Goal: Communication & Community: Answer question/provide support

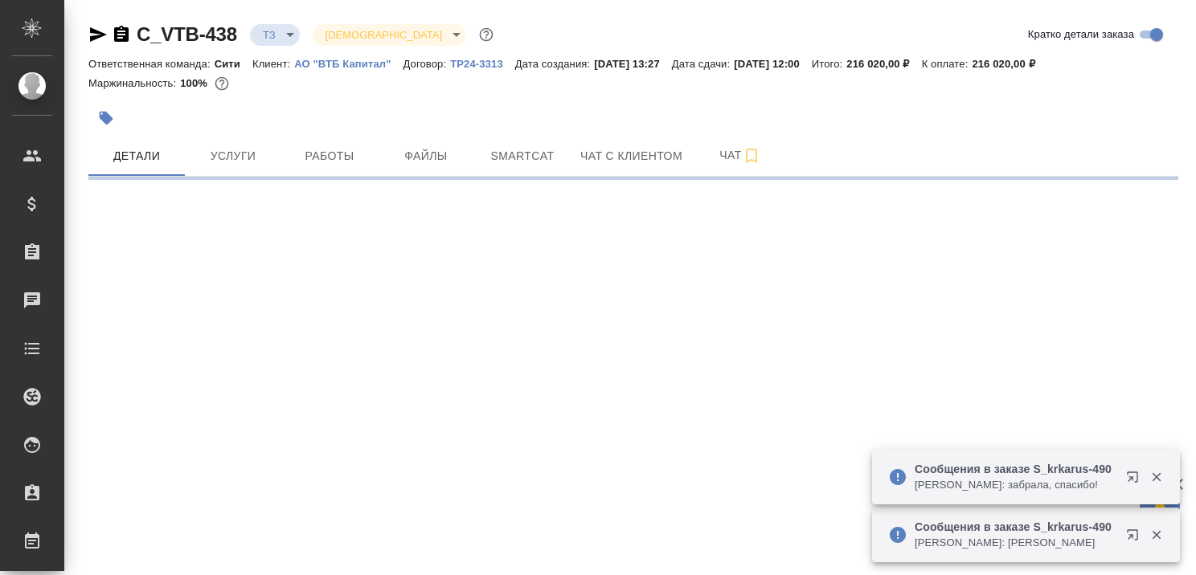
select select "RU"
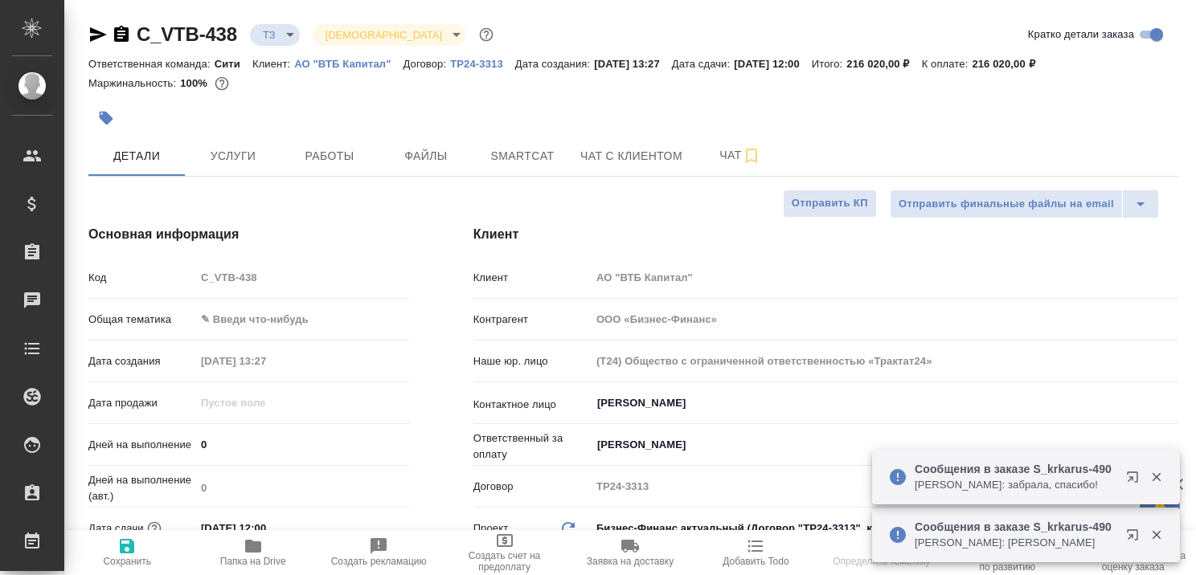
type textarea "x"
type input "Федотова Ирина"
type input "Касаткина Александра"
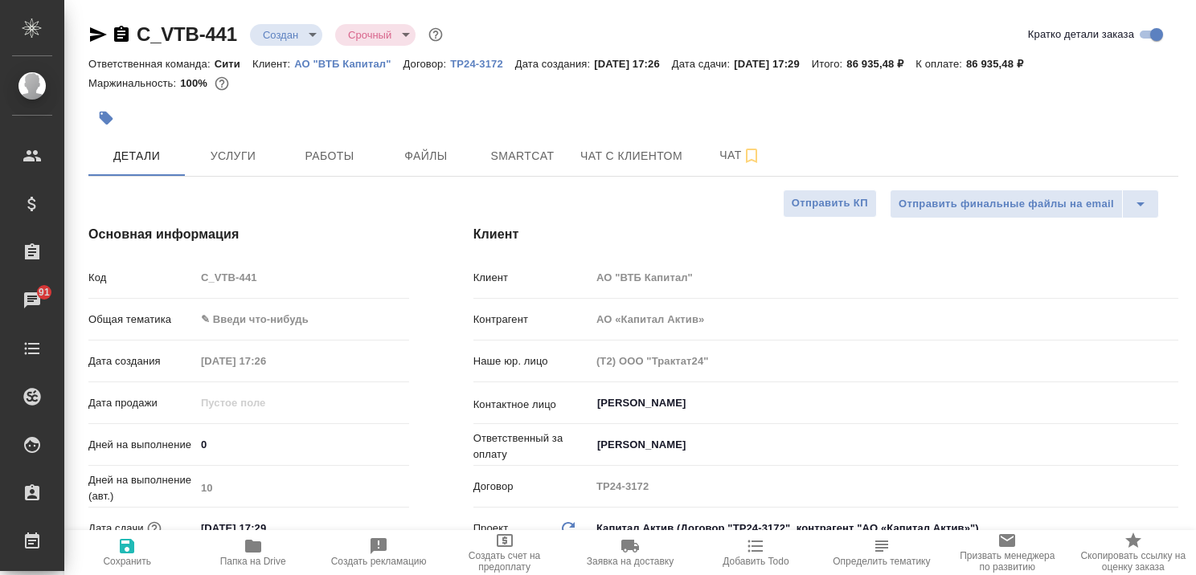
select select "RU"
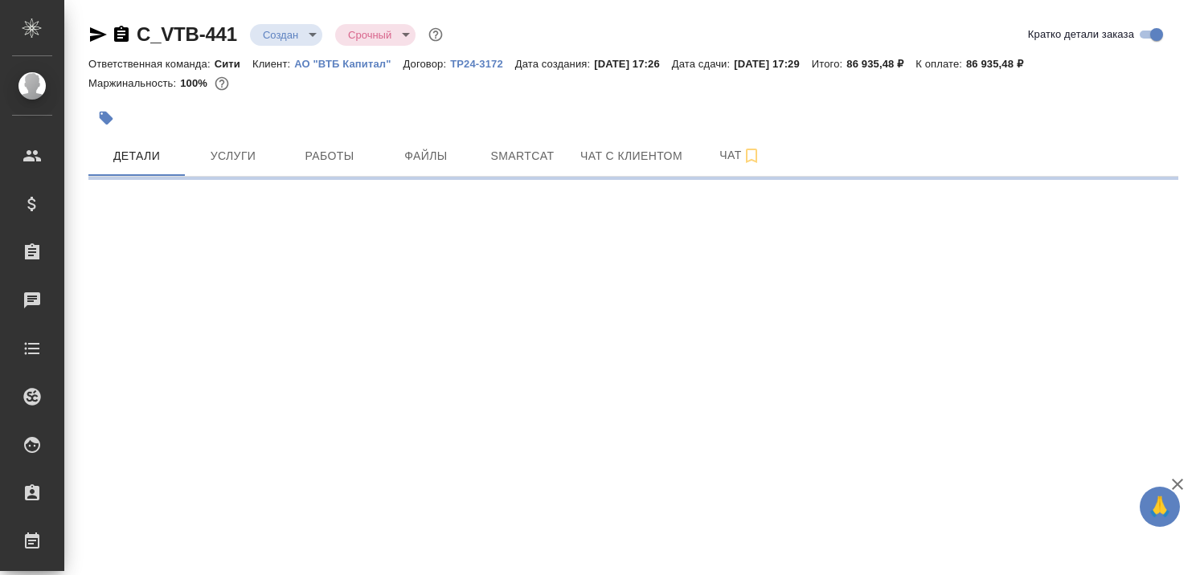
select select "RU"
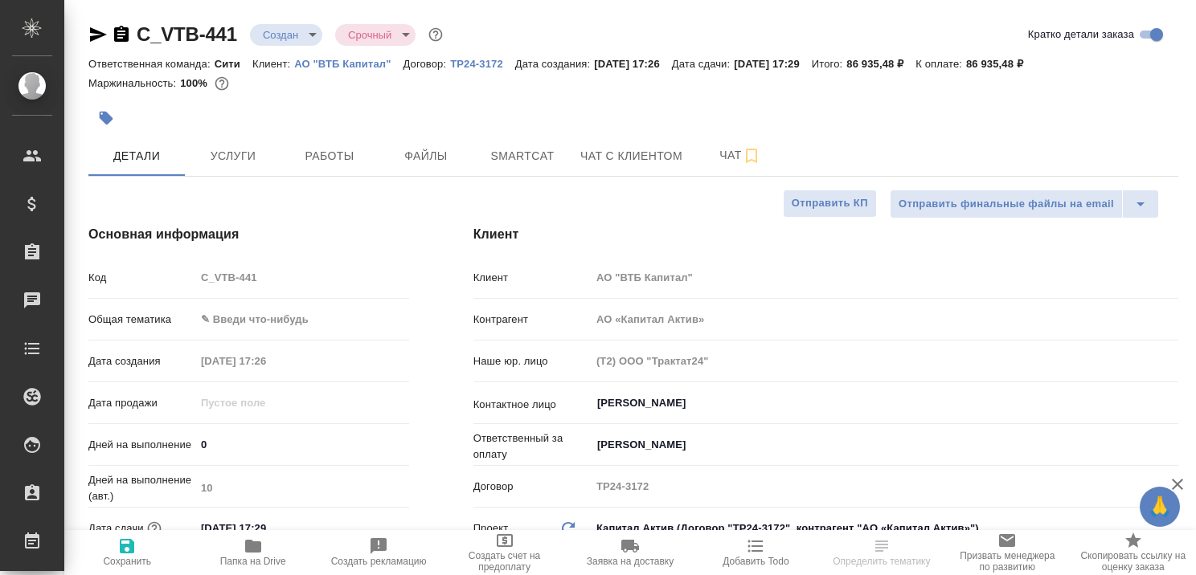
type textarea "x"
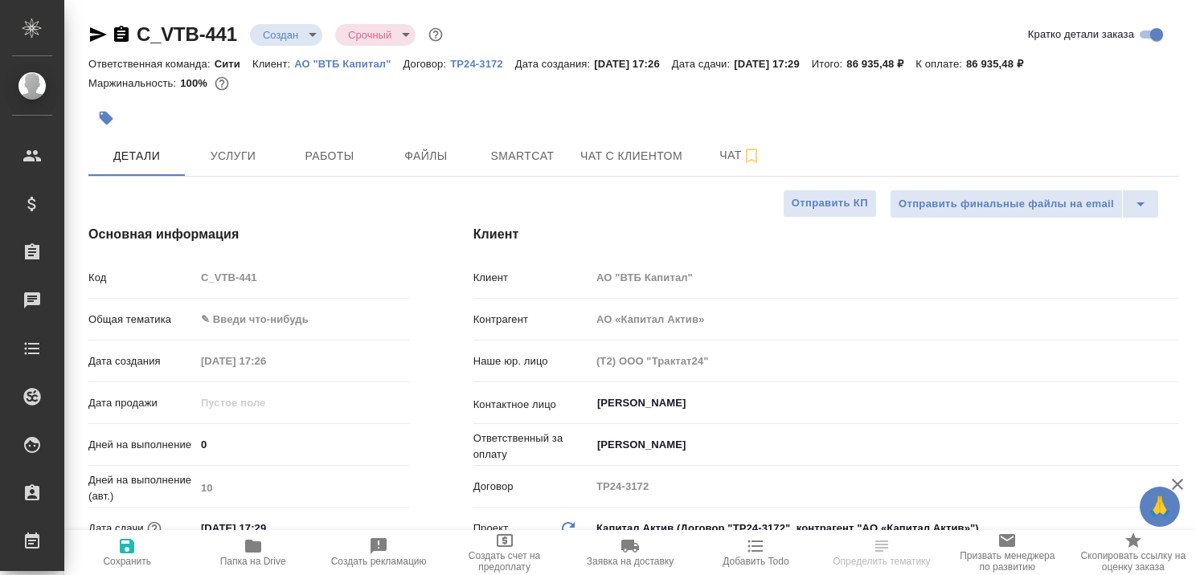
type textarea "x"
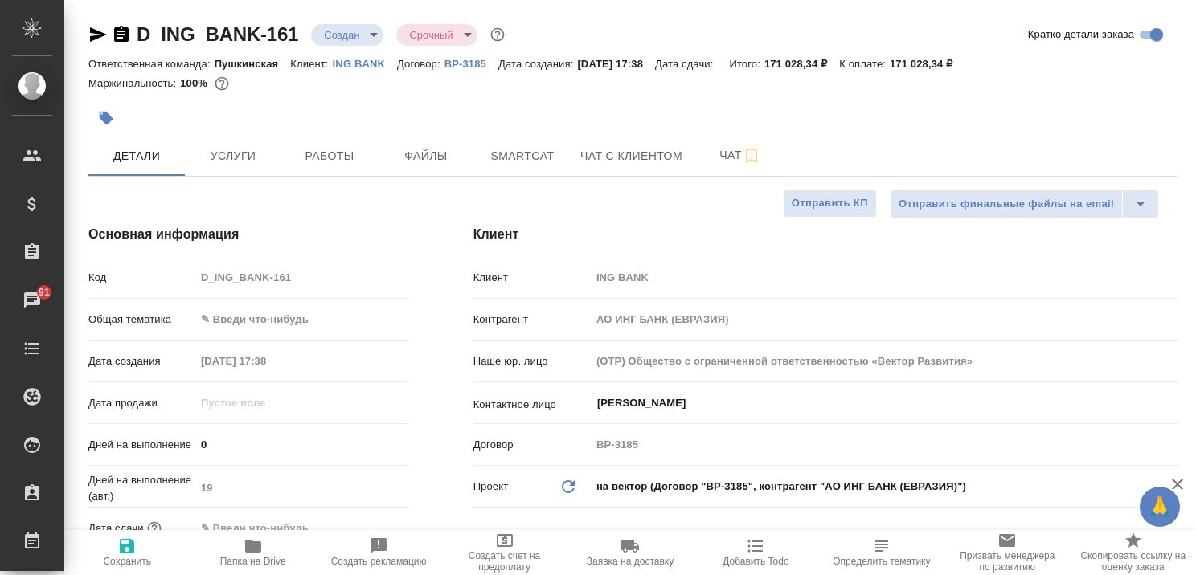
select select "RU"
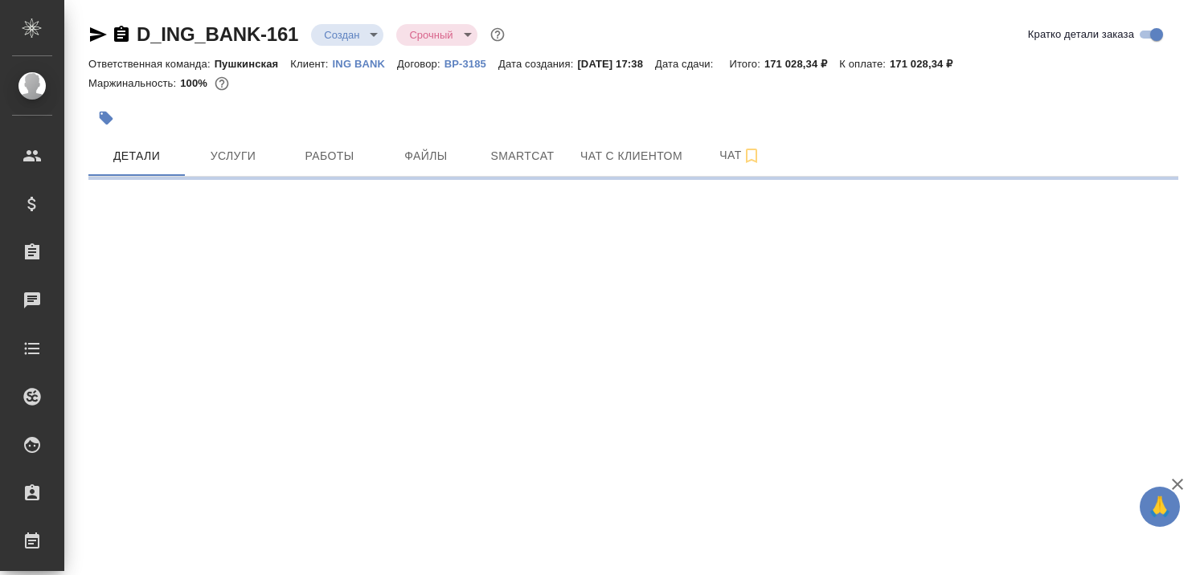
select select "RU"
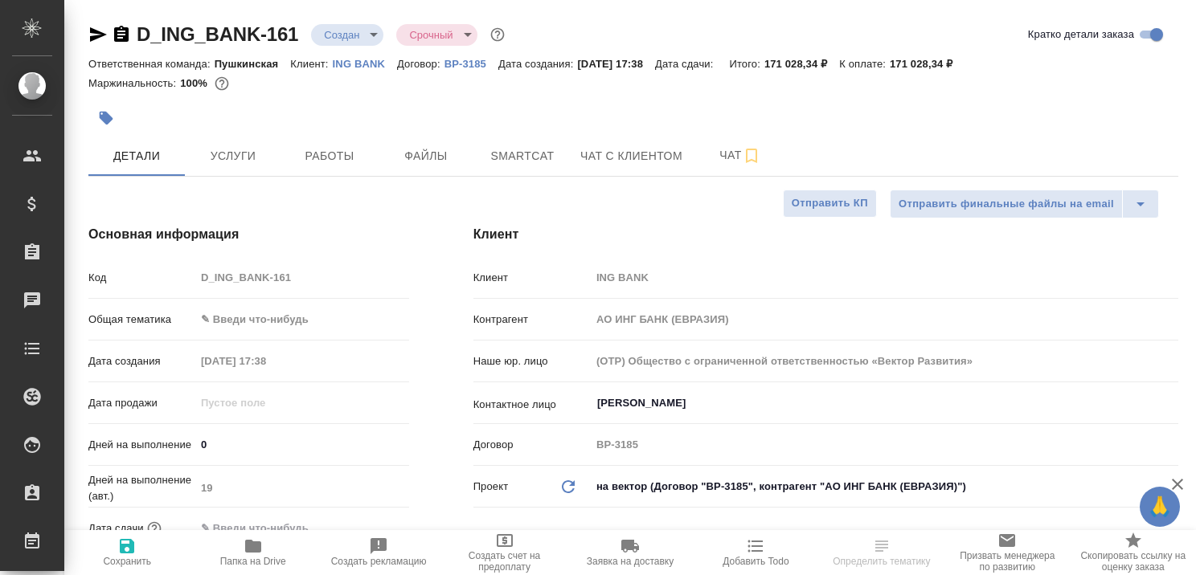
type textarea "x"
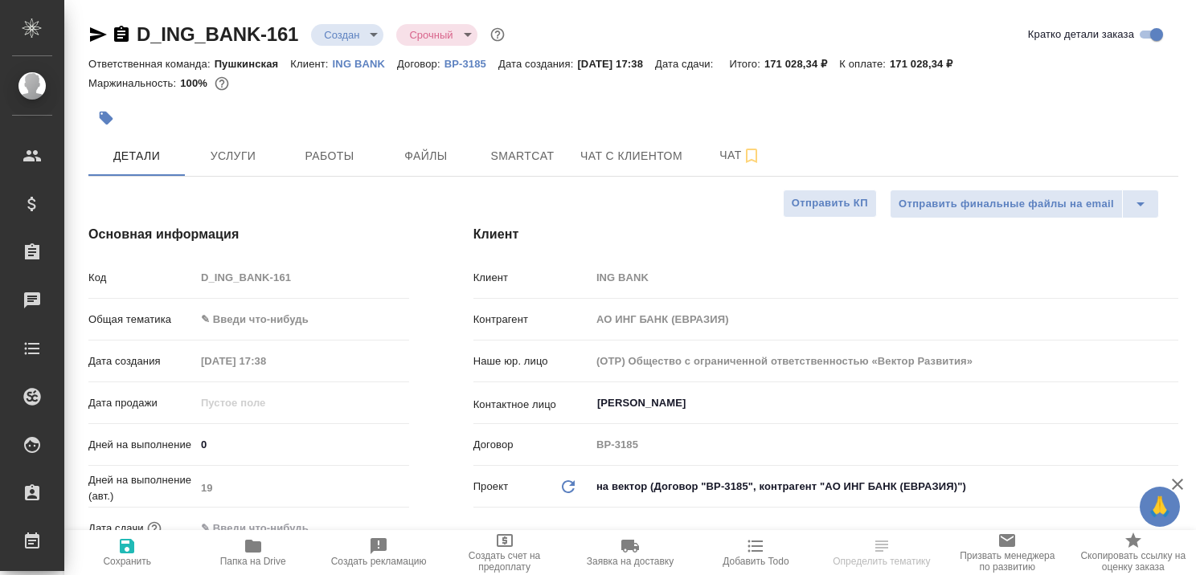
type textarea "x"
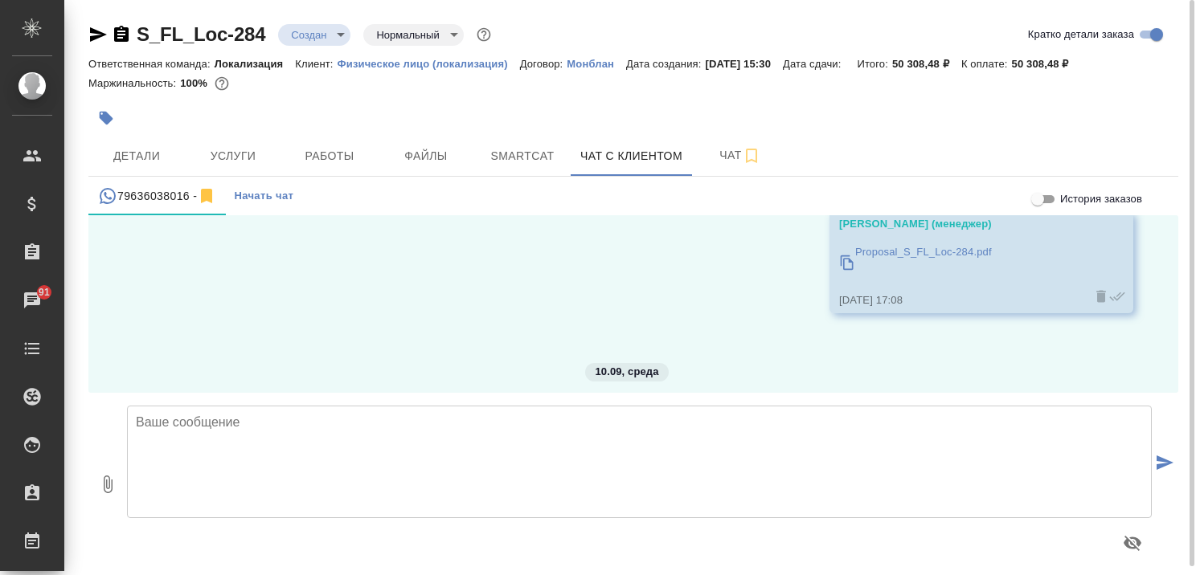
scroll to position [212, 0]
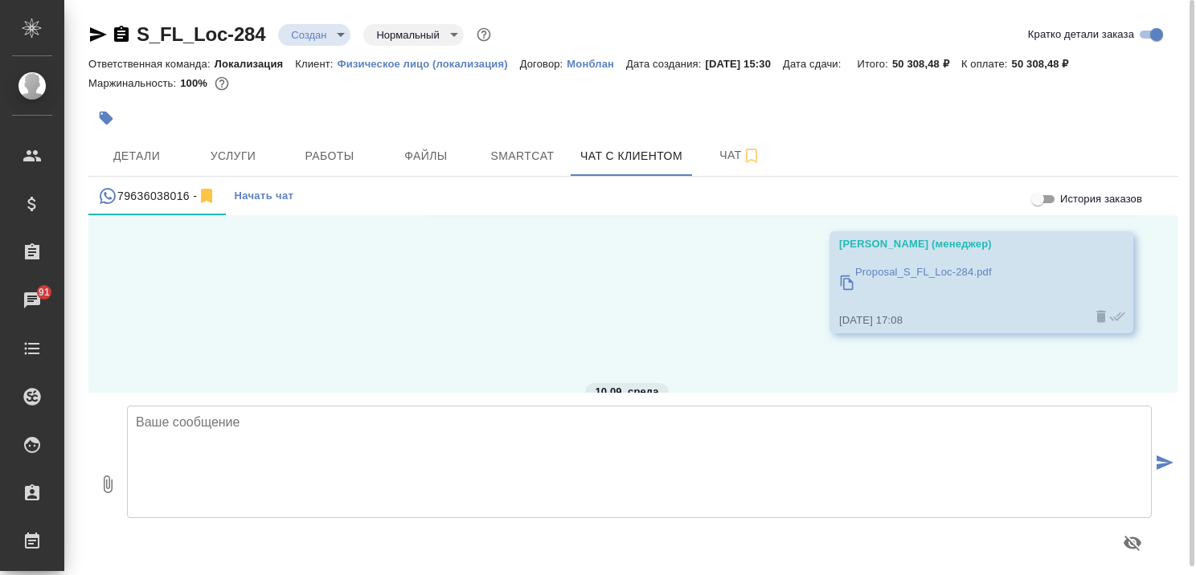
click at [426, 289] on div "09.09, вторник Каирова Бэлла (менеджер) Ирина, добрый вечер! Благодарю за ожида…" at bounding box center [633, 304] width 1090 height 178
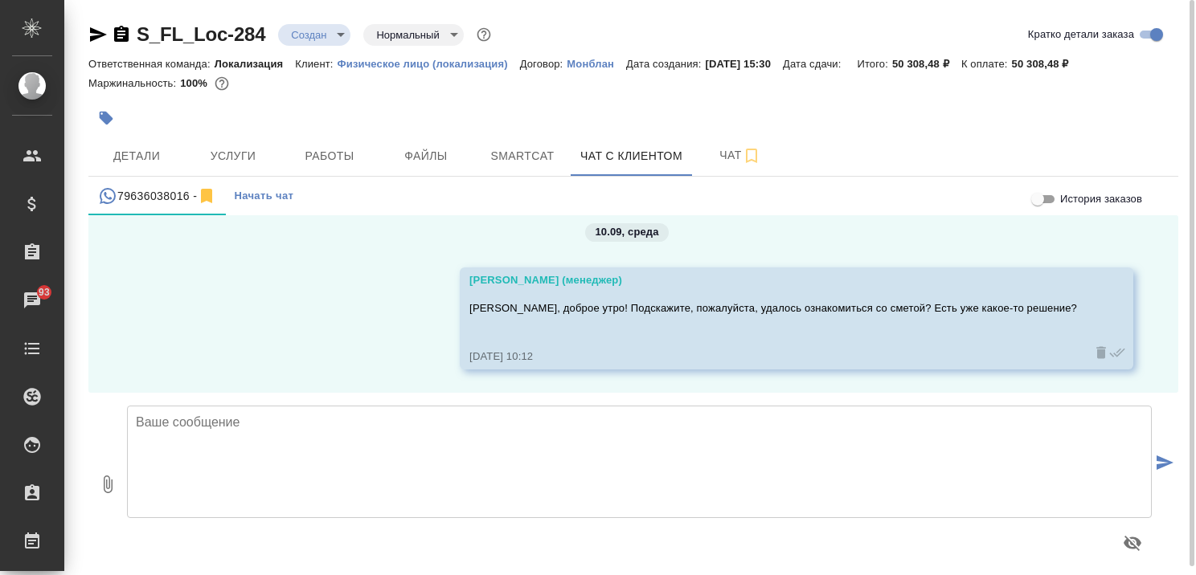
scroll to position [373, 0]
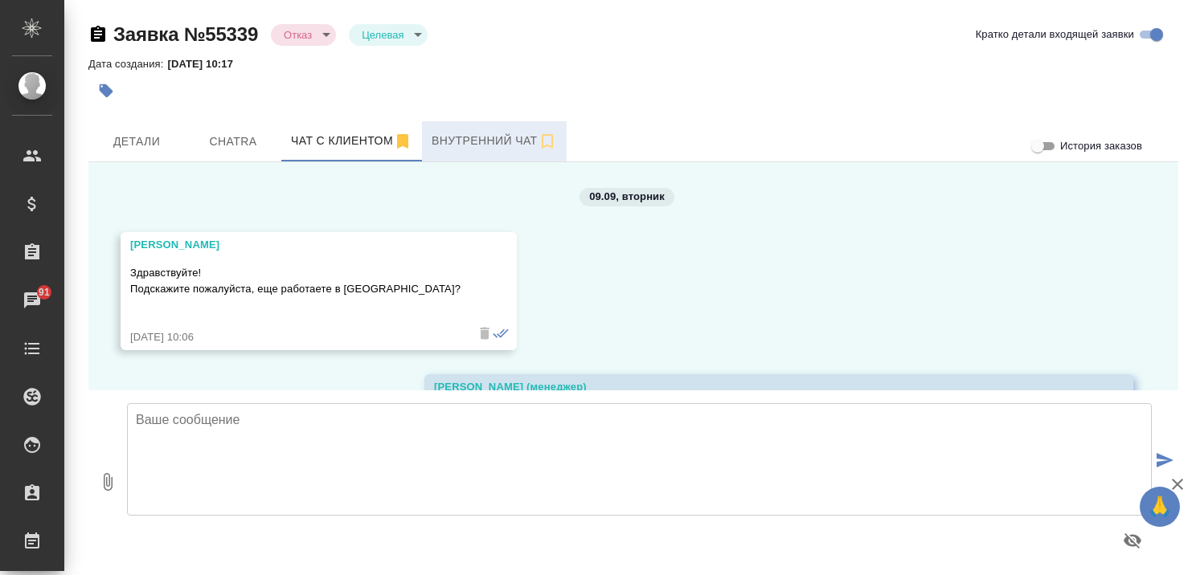
scroll to position [4672, 0]
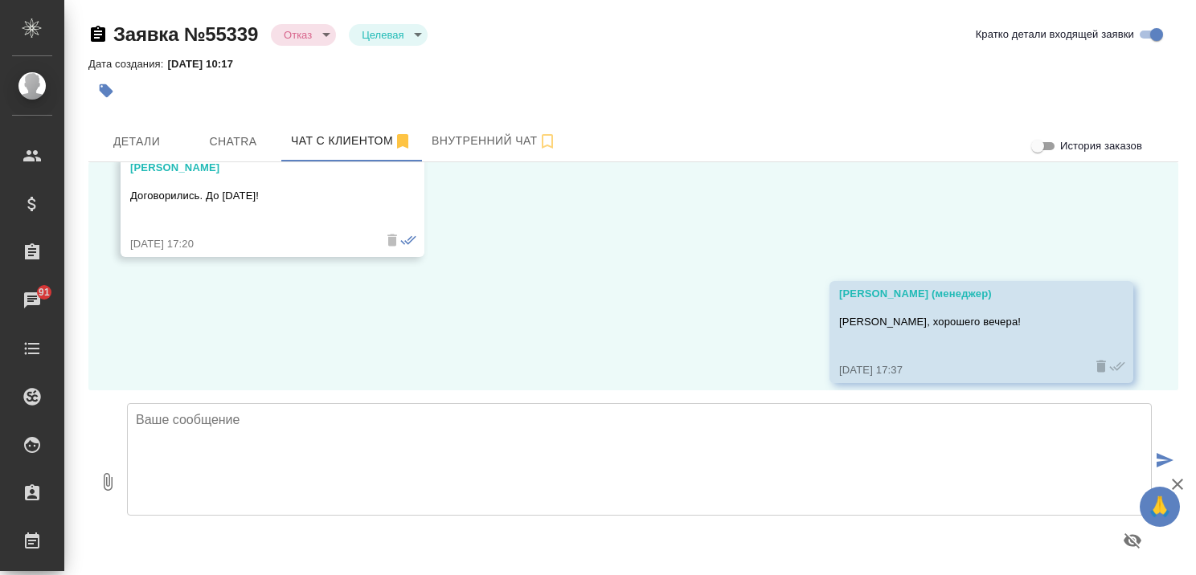
click at [284, 425] on textarea at bounding box center [639, 459] width 1025 height 113
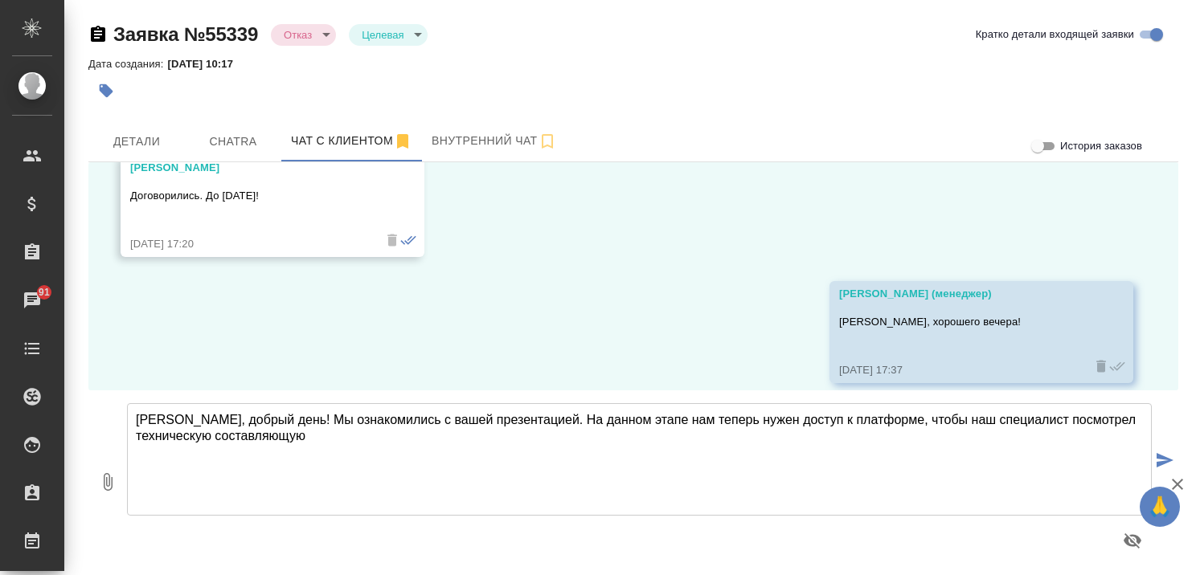
click at [533, 421] on textarea "[PERSON_NAME], добрый день! Мы ознакомились с вашей презентацией. На данном эта…" at bounding box center [639, 459] width 1025 height 113
click at [528, 420] on textarea "[PERSON_NAME], добрый день! Мы ознакомились с вашей презентацией. На данном эта…" at bounding box center [639, 459] width 1025 height 113
click at [535, 442] on textarea "[PERSON_NAME], добрый день! Мы ознакомились с вашей презентацией. На данном эта…" at bounding box center [639, 459] width 1025 height 113
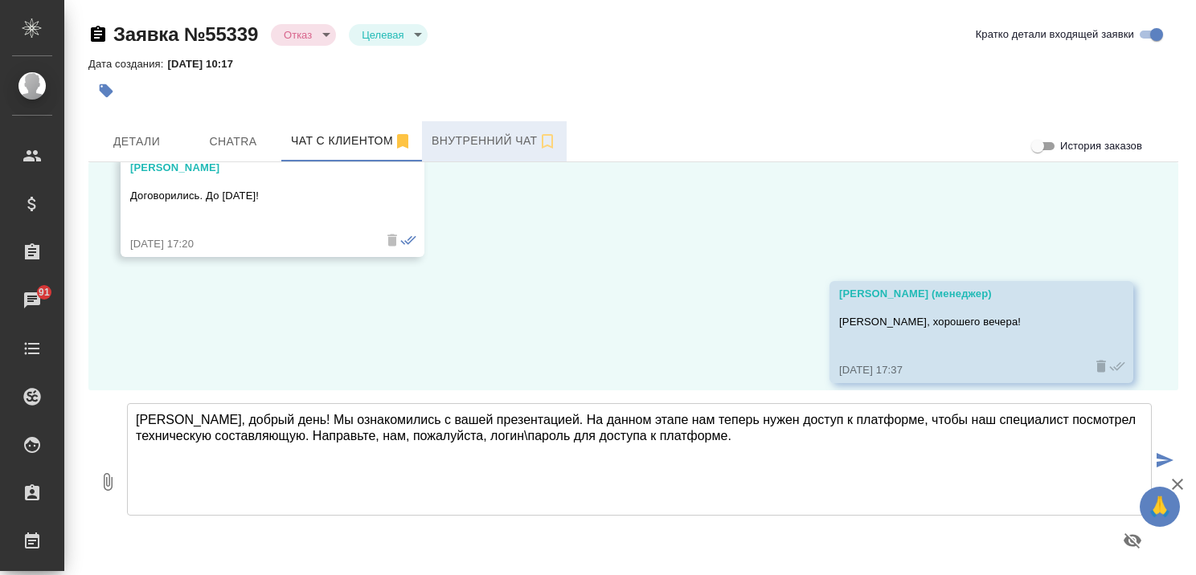
type textarea "[PERSON_NAME], добрый день! Мы ознакомились с вашей презентацией. На данном эта…"
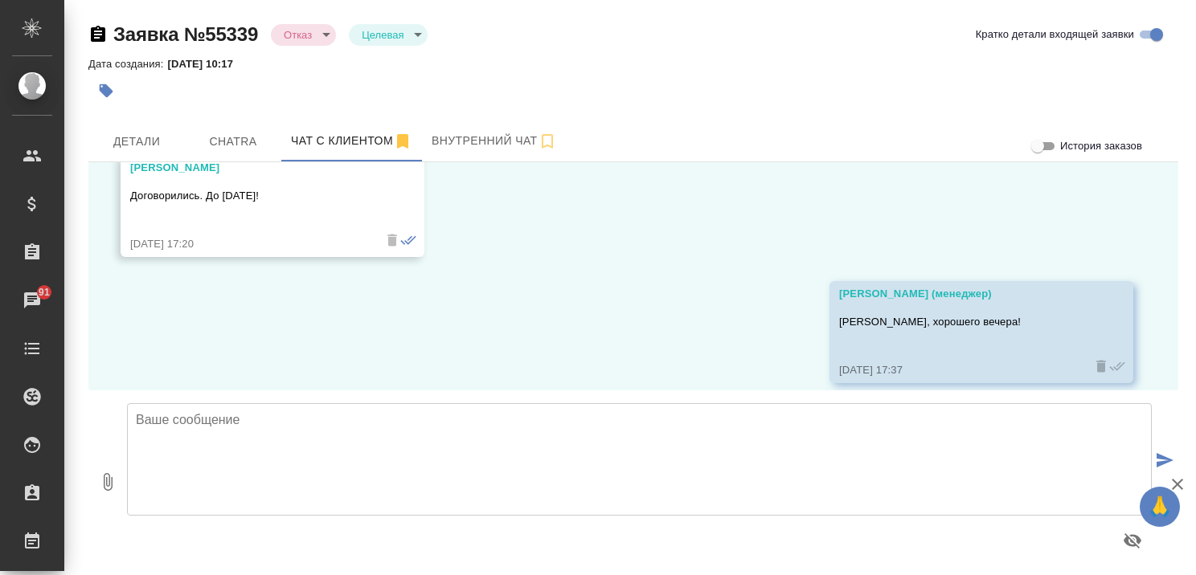
click at [1176, 476] on icon "button" at bounding box center [1177, 484] width 19 height 19
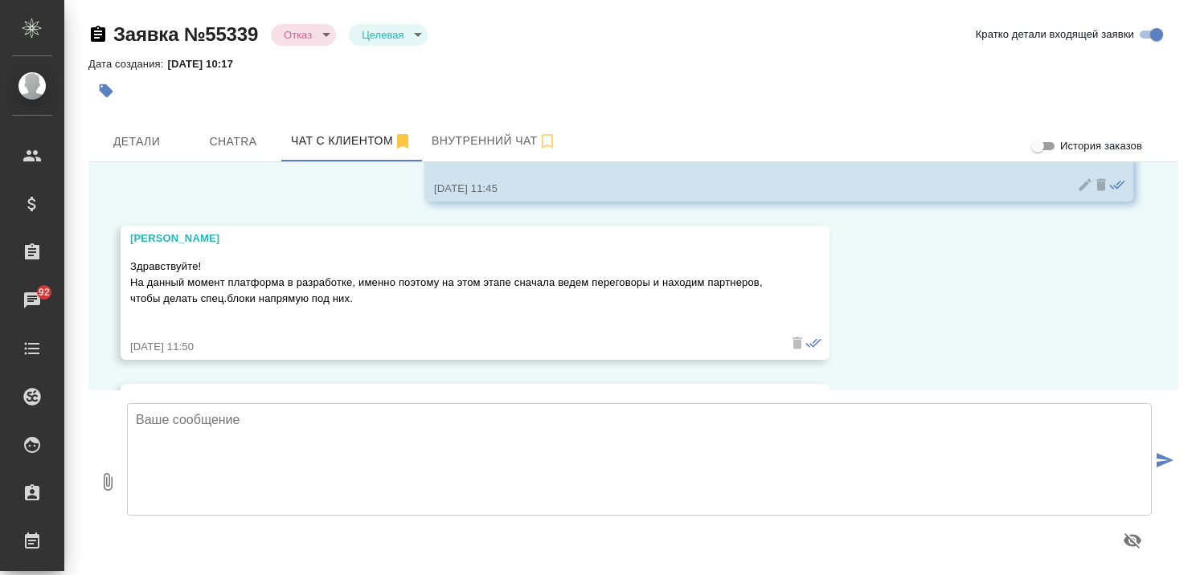
scroll to position [5056, 0]
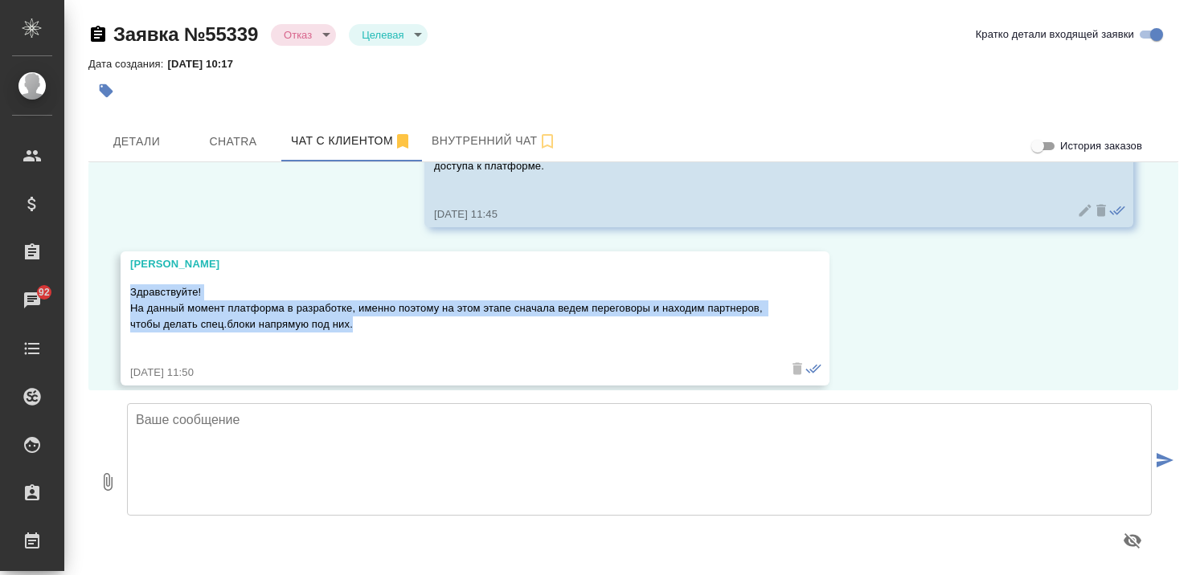
drag, startPoint x: 131, startPoint y: 274, endPoint x: 407, endPoint y: 314, distance: 278.5
click at [407, 314] on p "Здравствуйте! На данный момент платформа в разработке, именно поэтому на этом э…" at bounding box center [451, 308] width 643 height 48
copy p "Здравствуйте! На данный момент платформа в разработке, именно поэтому на этом э…"
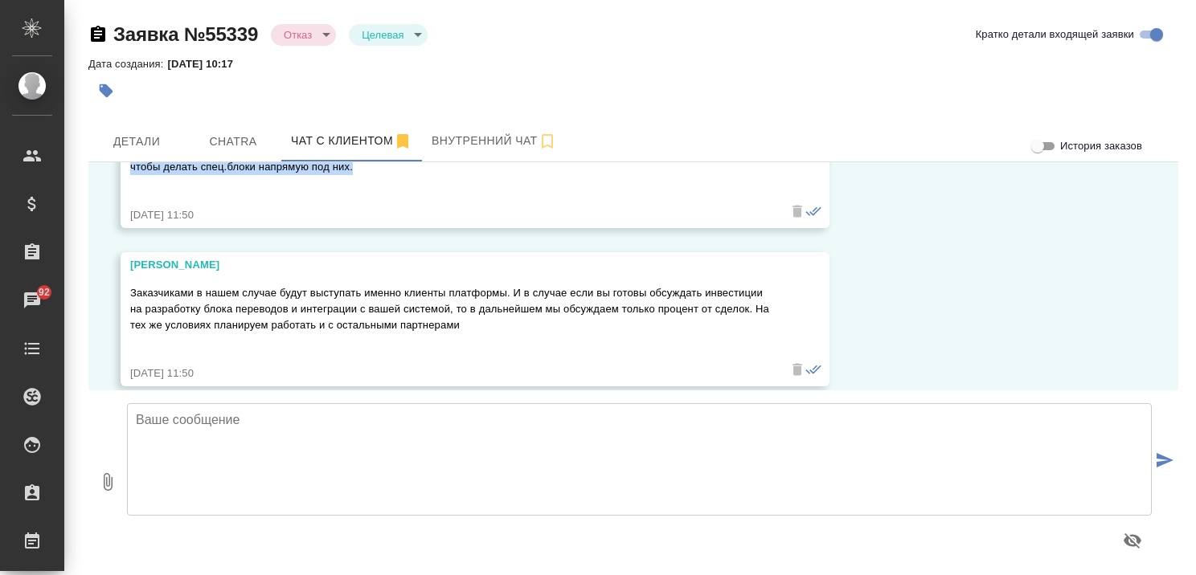
scroll to position [5217, 0]
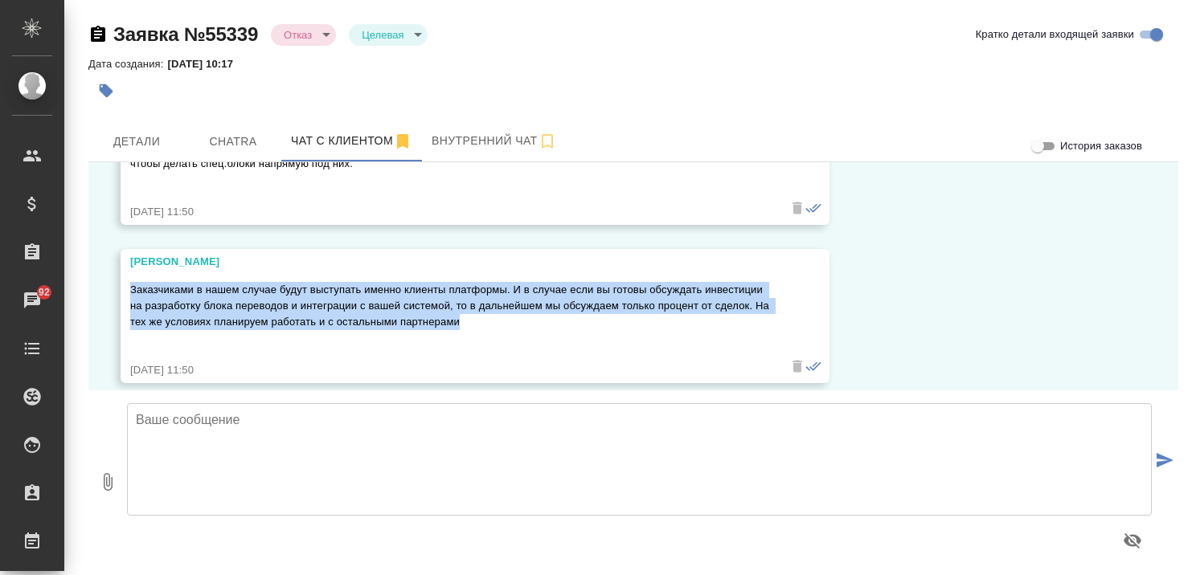
drag, startPoint x: 131, startPoint y: 272, endPoint x: 501, endPoint y: 308, distance: 371.4
click at [501, 308] on p "Заказчиками в нашем случае будут выступать именно клиенты платформы. И в случае…" at bounding box center [451, 306] width 643 height 48
copy p "Заказчиками в нашем случае будут выступать именно клиенты платформы. И в случае…"
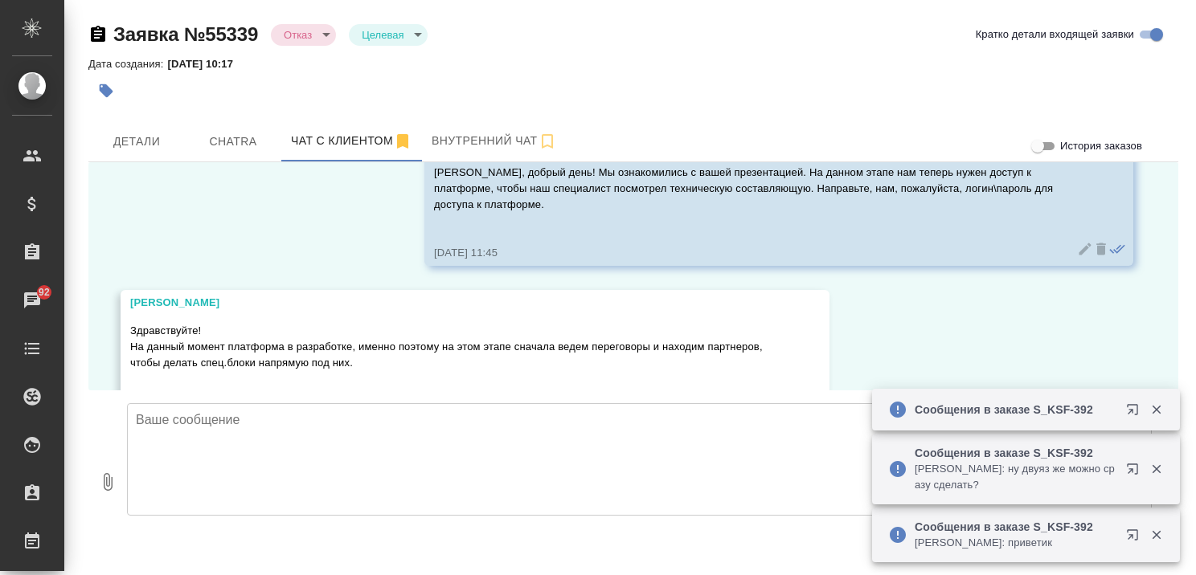
scroll to position [5056, 0]
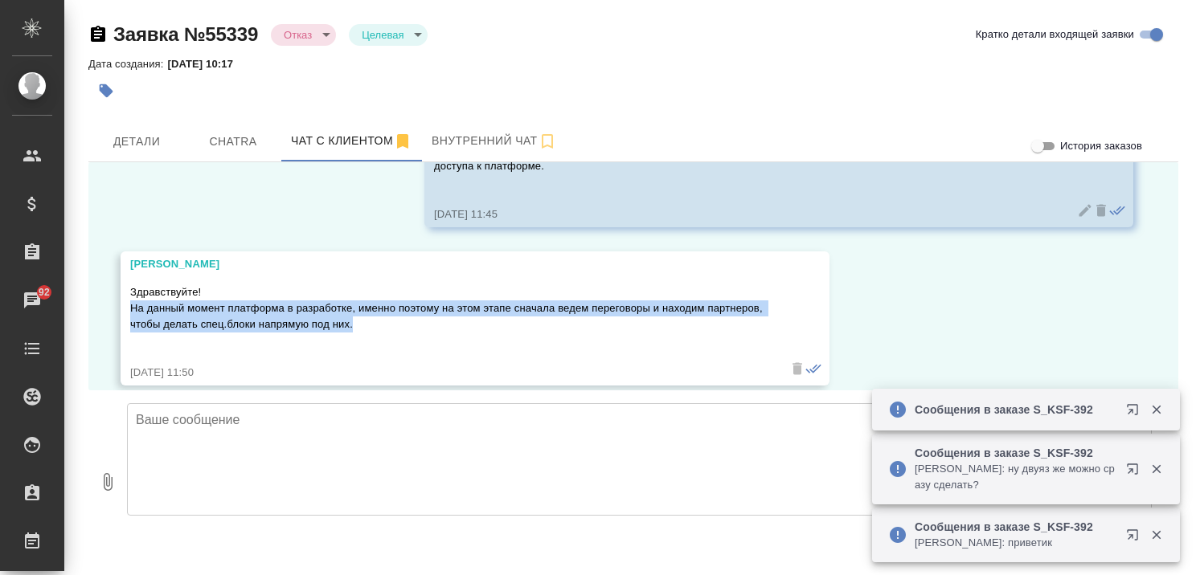
drag, startPoint x: 132, startPoint y: 293, endPoint x: 367, endPoint y: 305, distance: 235.8
click at [367, 305] on p "Здравствуйте! На данный момент платформа в разработке, именно поэтому на этом э…" at bounding box center [451, 308] width 643 height 48
copy p "На данный момент платформа в разработке, именно поэтому на этом этапе сначала в…"
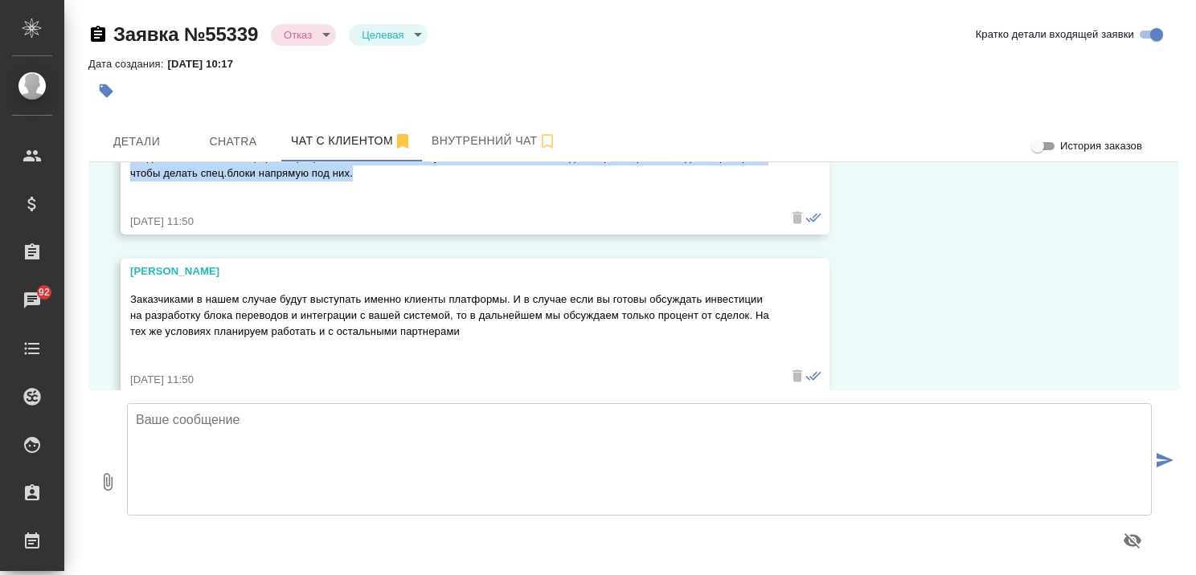
scroll to position [5217, 0]
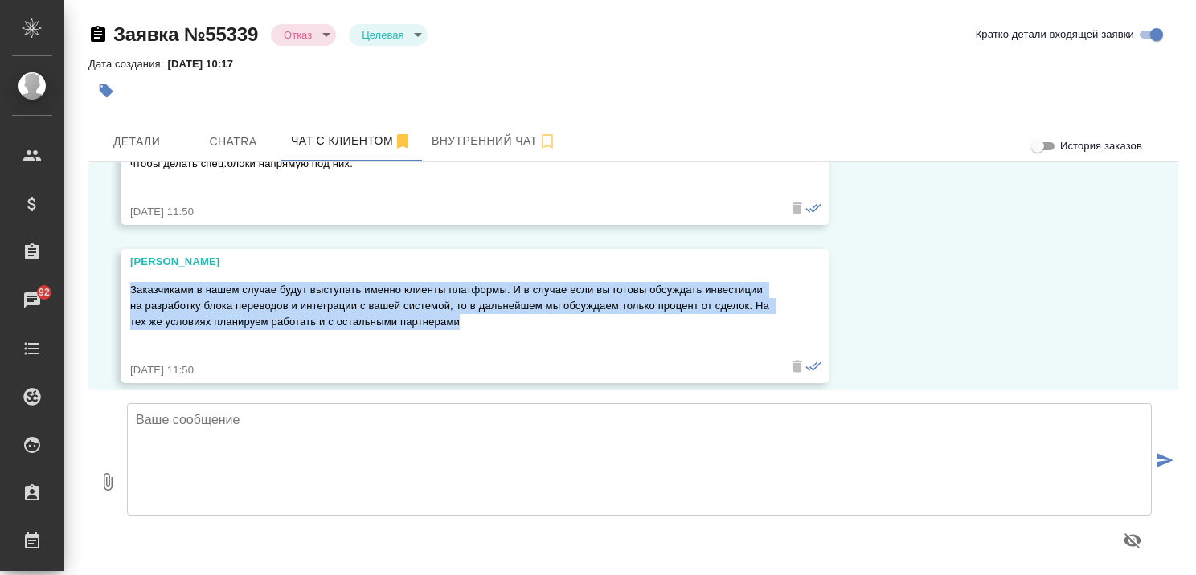
drag, startPoint x: 131, startPoint y: 271, endPoint x: 503, endPoint y: 306, distance: 373.7
click at [503, 306] on p "Заказчиками в нашем случае будут выступать именно клиенты платформы. И в случае…" at bounding box center [451, 306] width 643 height 48
copy p "Заказчиками в нашем случае будут выступать именно клиенты платформы. И в случае…"
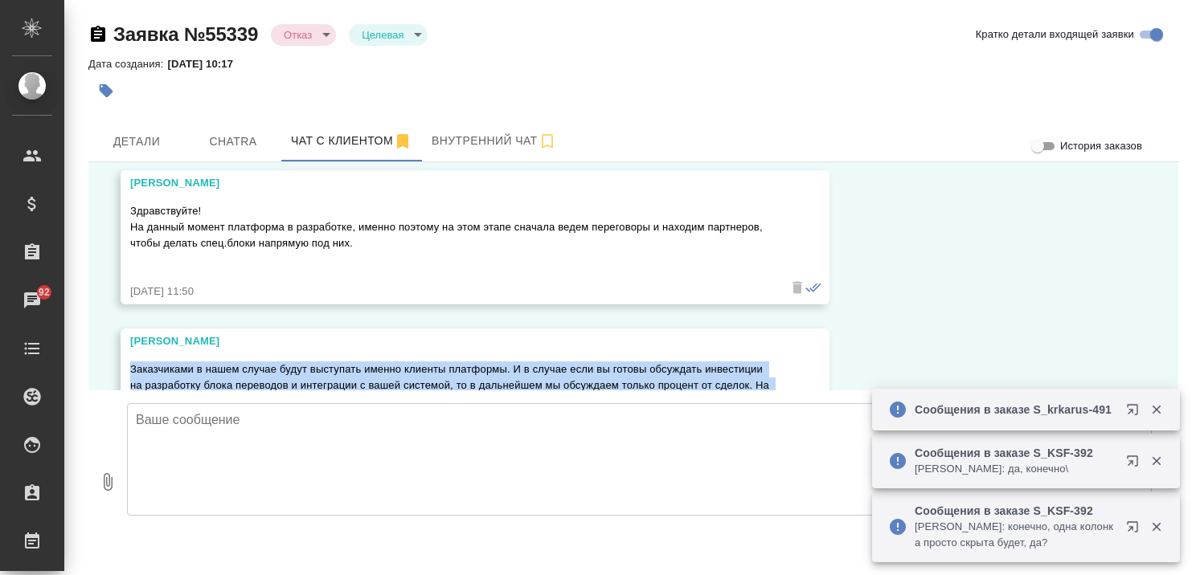
scroll to position [5136, 0]
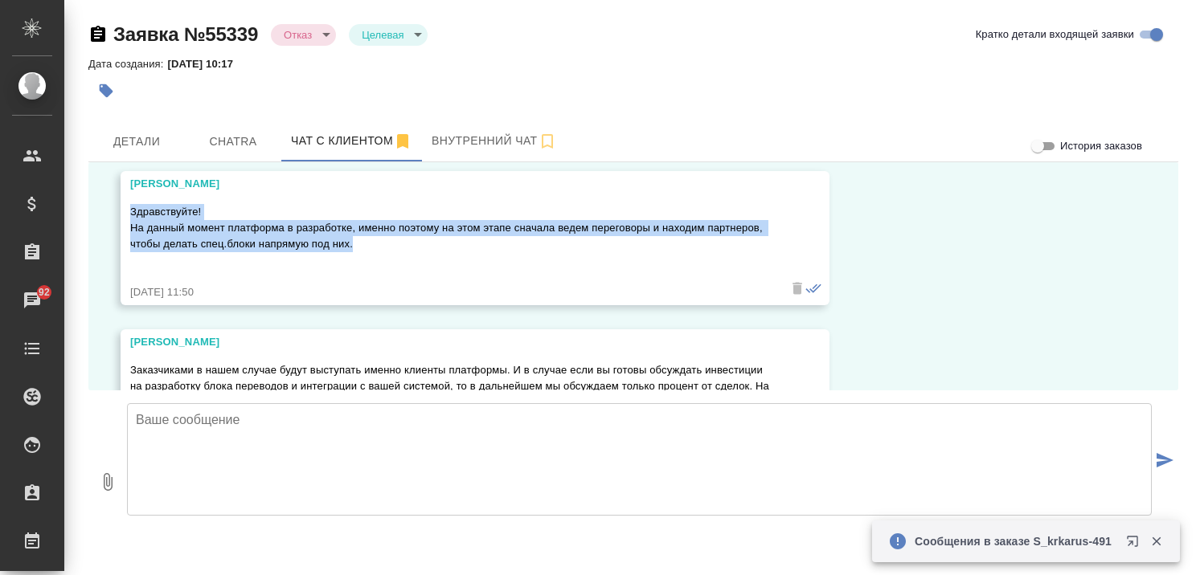
drag, startPoint x: 131, startPoint y: 195, endPoint x: 373, endPoint y: 228, distance: 244.1
click at [373, 228] on p "Здравствуйте! На данный момент платформа в разработке, именно поэтому на этом э…" at bounding box center [451, 228] width 643 height 48
copy p "Здравствуйте! На данный момент платформа в разработке, именно поэтому на этом э…"
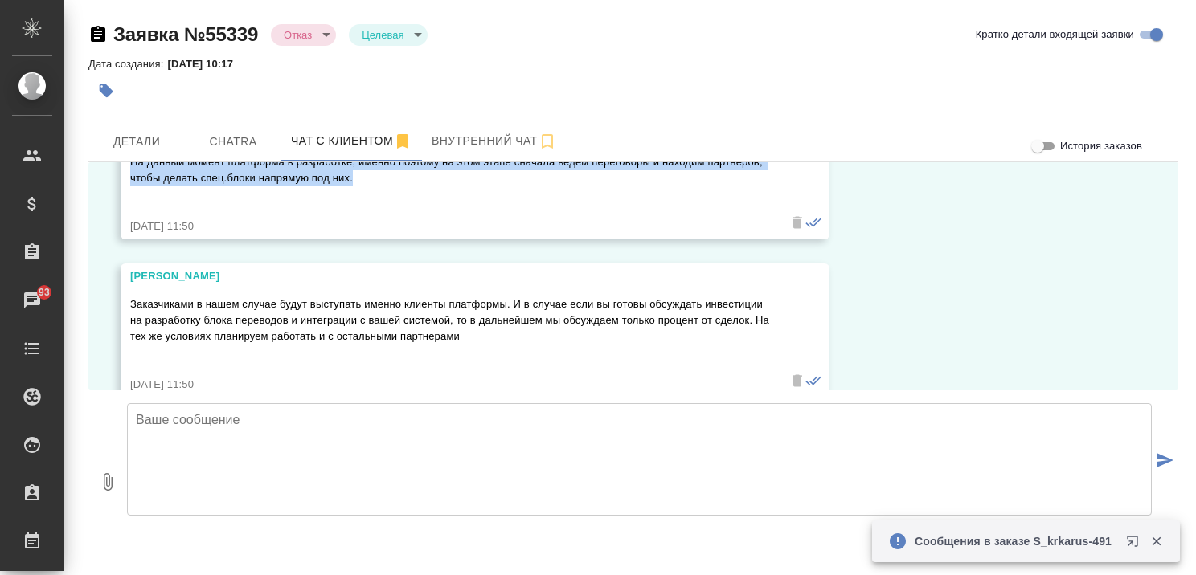
scroll to position [5217, 0]
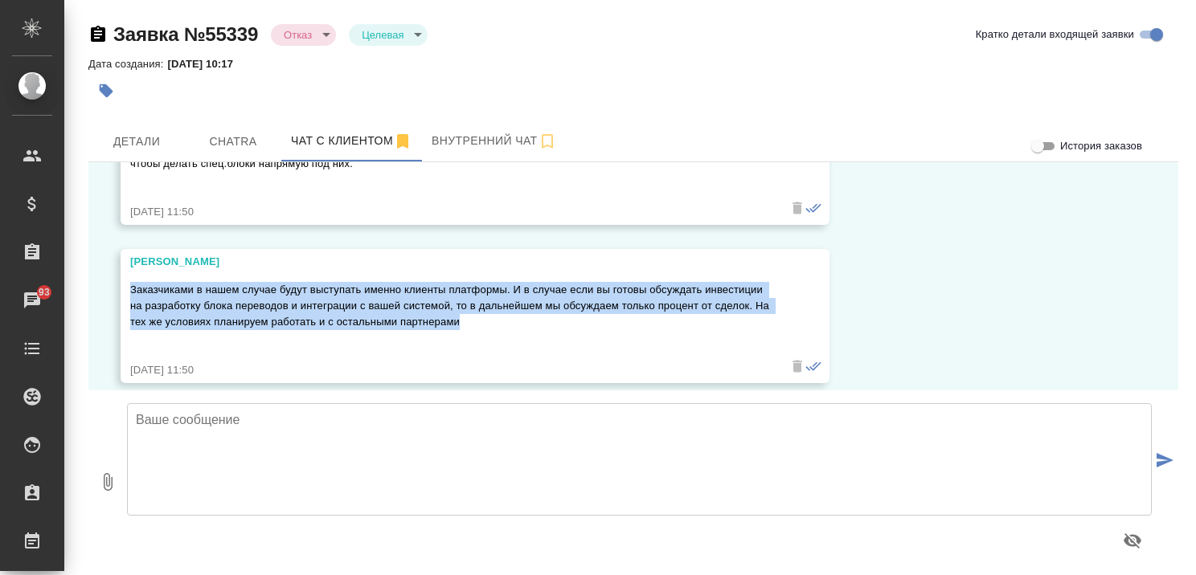
drag, startPoint x: 132, startPoint y: 273, endPoint x: 485, endPoint y: 306, distance: 355.1
click at [485, 306] on p "Заказчиками в нашем случае будут выступать именно клиенты платформы. И в случае…" at bounding box center [451, 306] width 643 height 48
copy p "Заказчиками в нашем случае будут выступать именно клиенты платформы. И в случае…"
click at [413, 435] on textarea at bounding box center [639, 459] width 1025 height 113
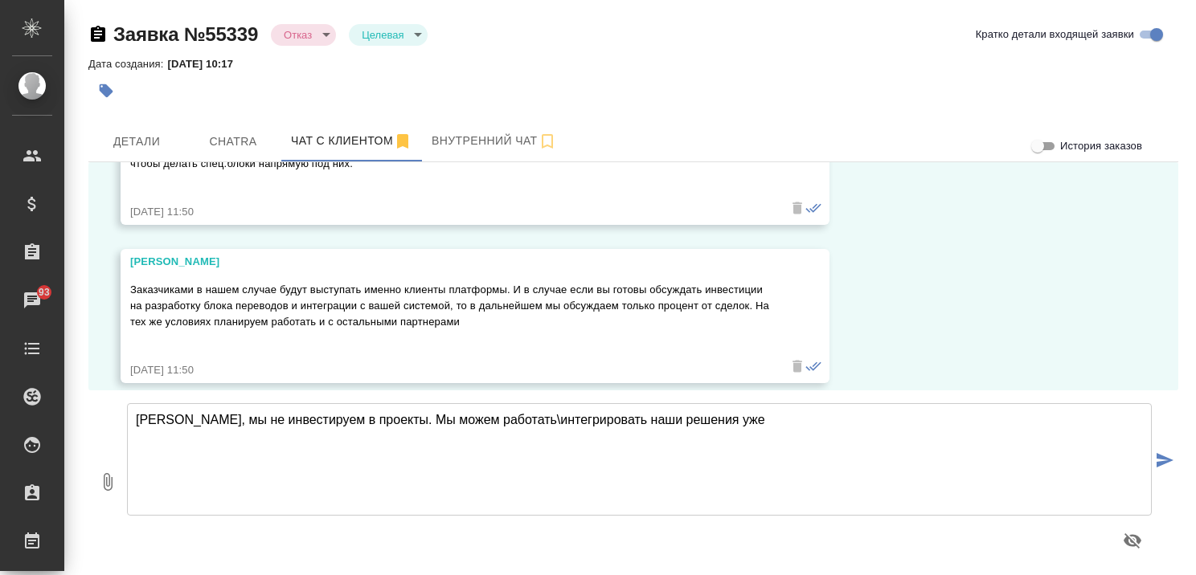
click at [505, 421] on textarea "Дмитрий, мы не инвестируем в проекты. Мы можем работать\интегрировать наши реше…" at bounding box center [639, 459] width 1025 height 113
type textarea "Дмитрий, мы не инвестируем в проекты. Мы можем интегрировать наши решения уже в…"
click at [1164, 456] on icon "submit" at bounding box center [1164, 460] width 17 height 14
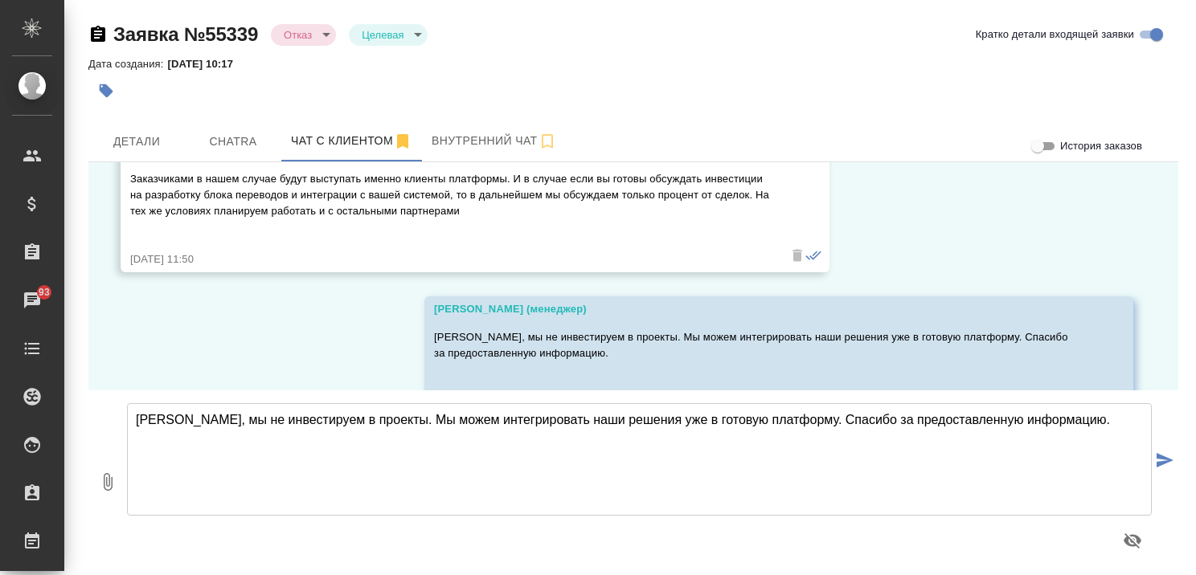
scroll to position [5360, 0]
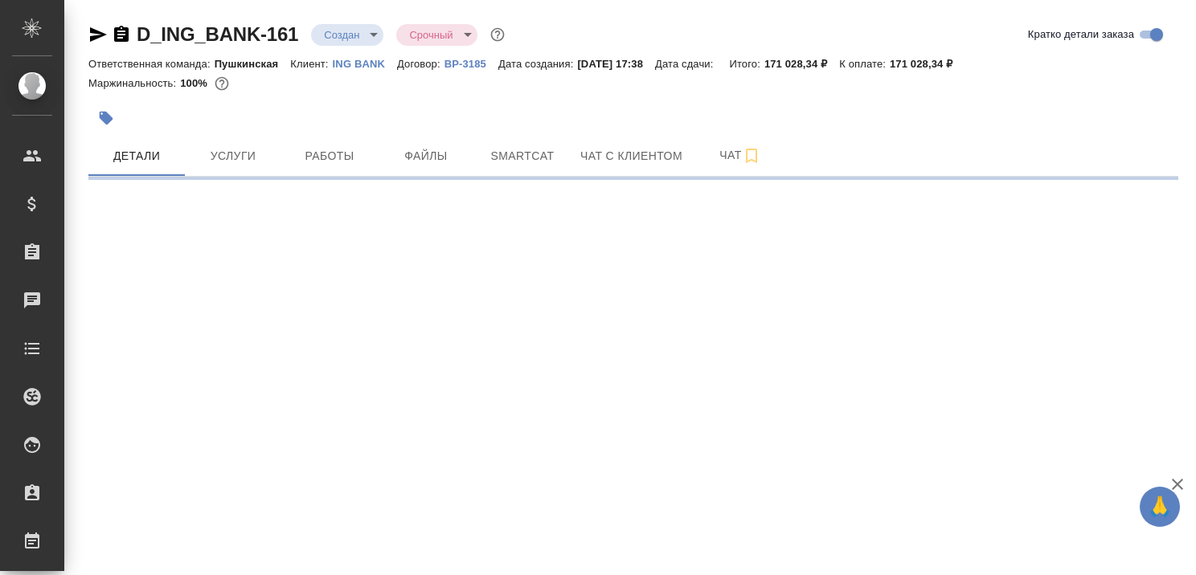
select select "RU"
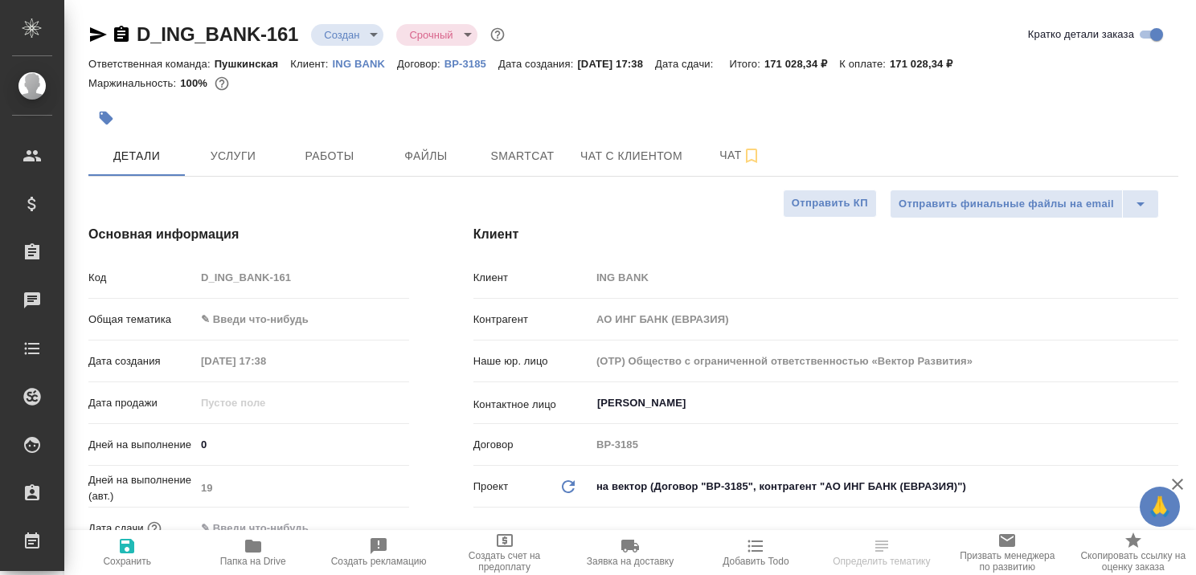
type textarea "x"
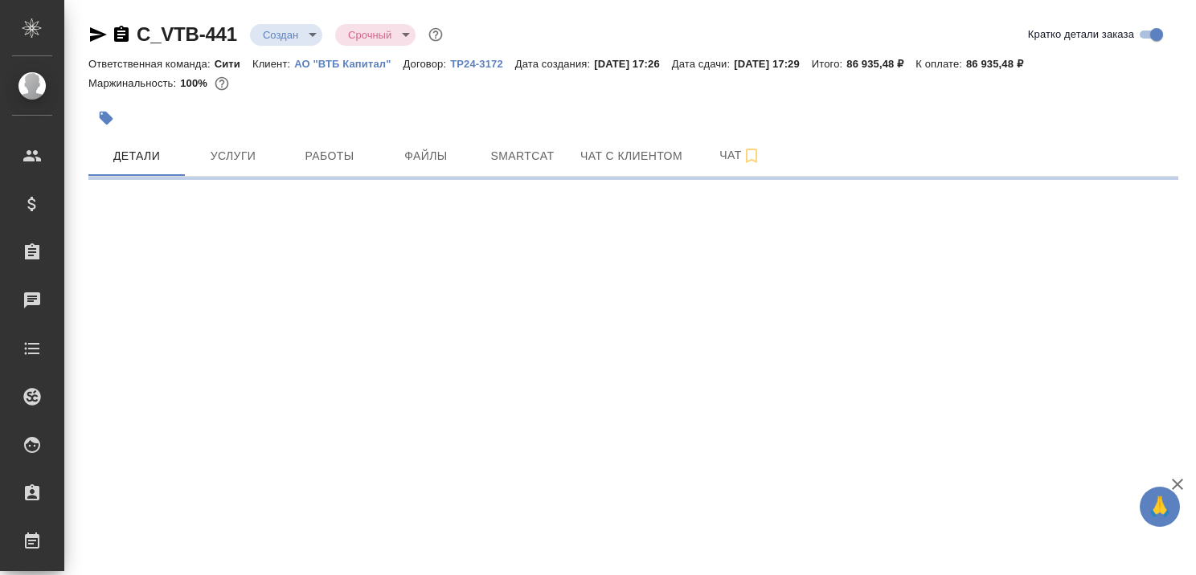
select select "RU"
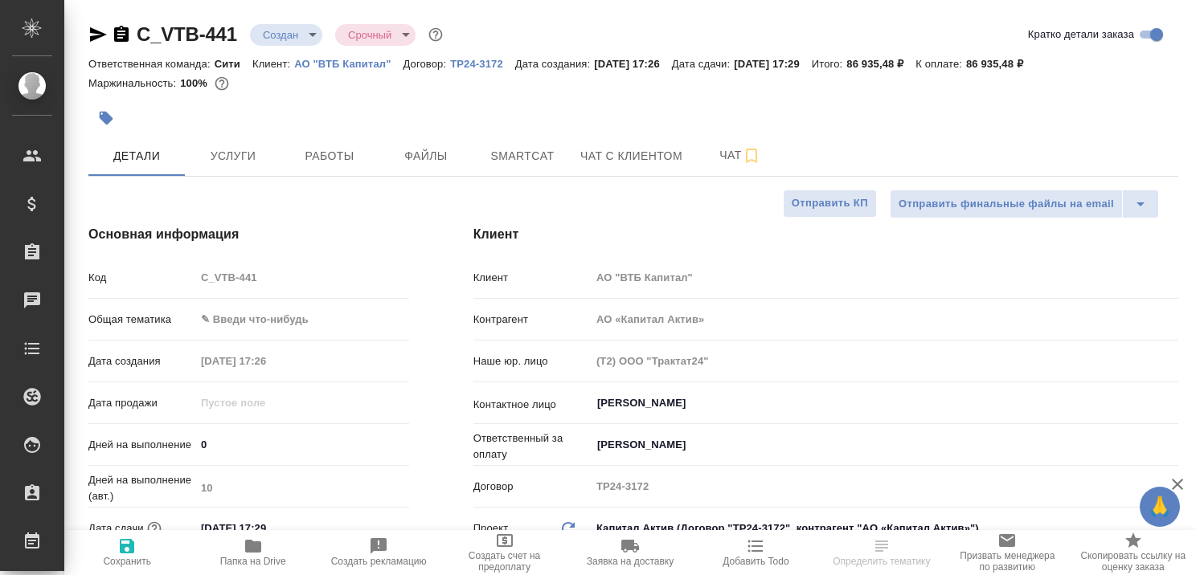
type textarea "x"
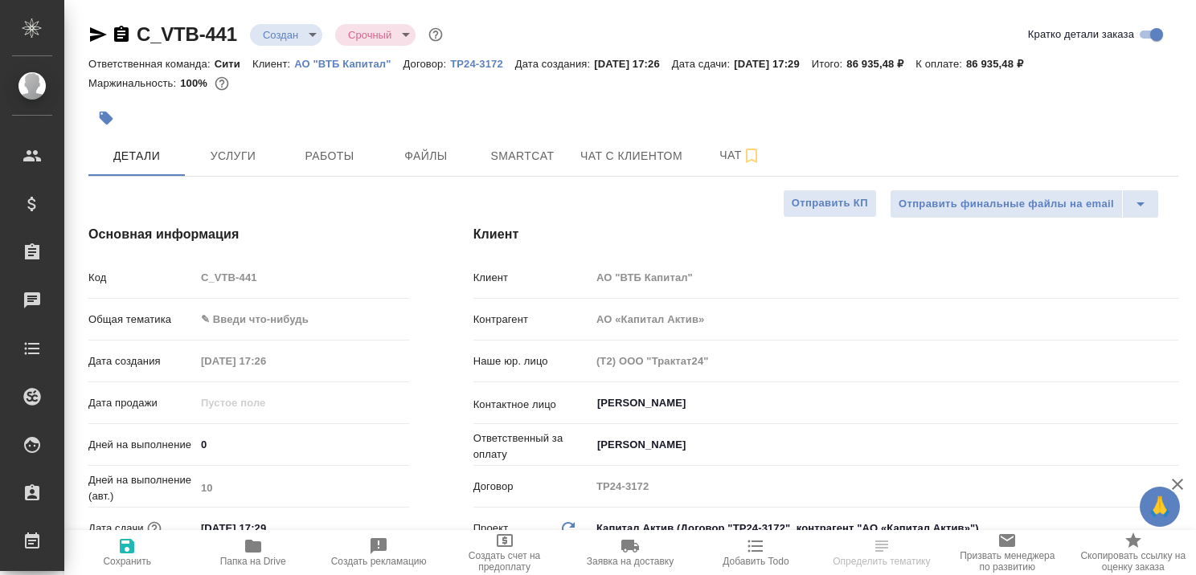
type textarea "x"
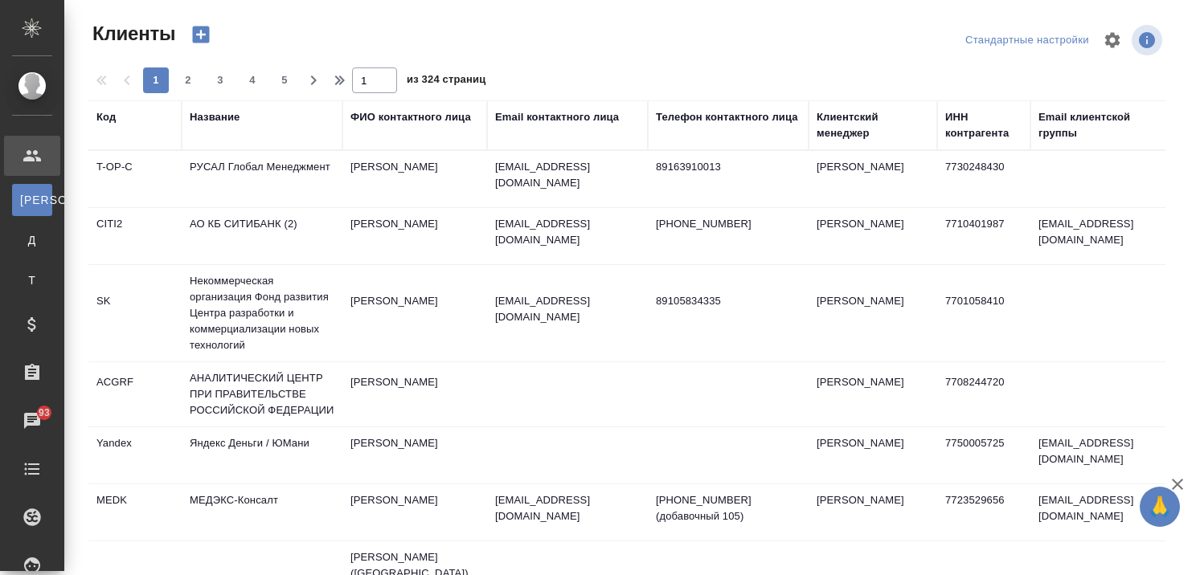
select select "RU"
